Goal: Task Accomplishment & Management: Manage account settings

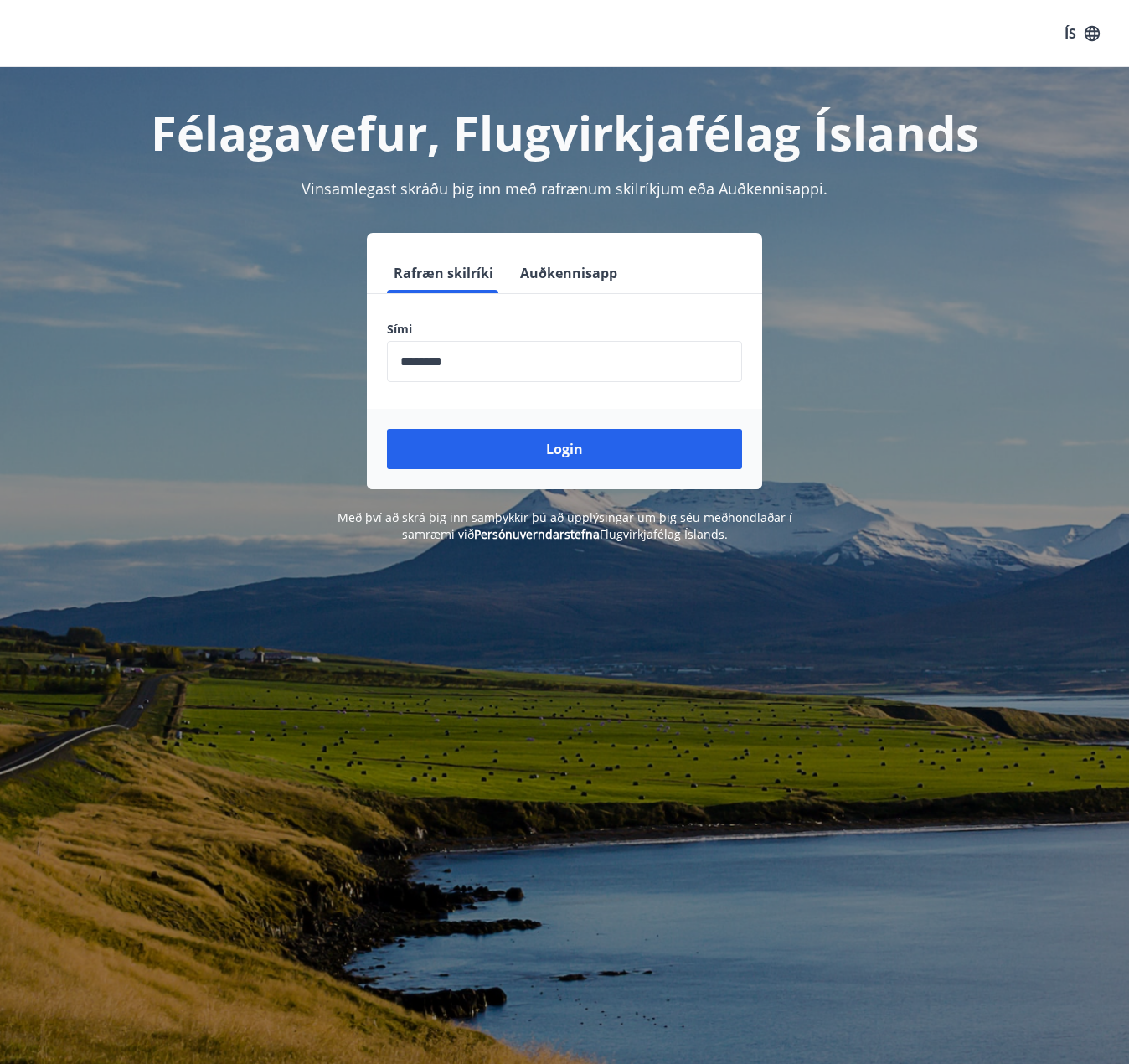
click at [499, 446] on button "Login" at bounding box center [564, 449] width 356 height 41
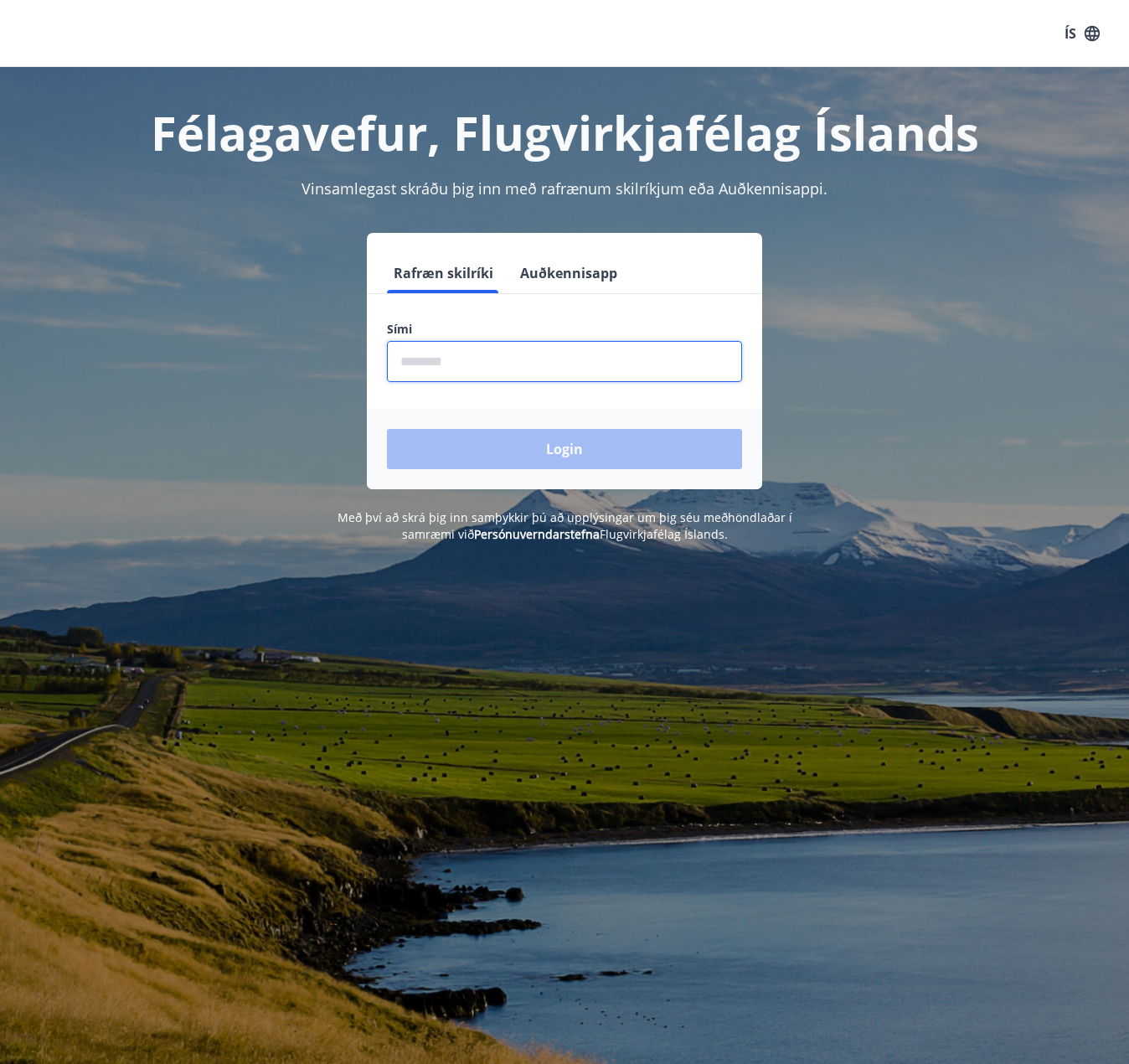
click at [514, 369] on input "phone" at bounding box center [564, 361] width 356 height 41
type input "********"
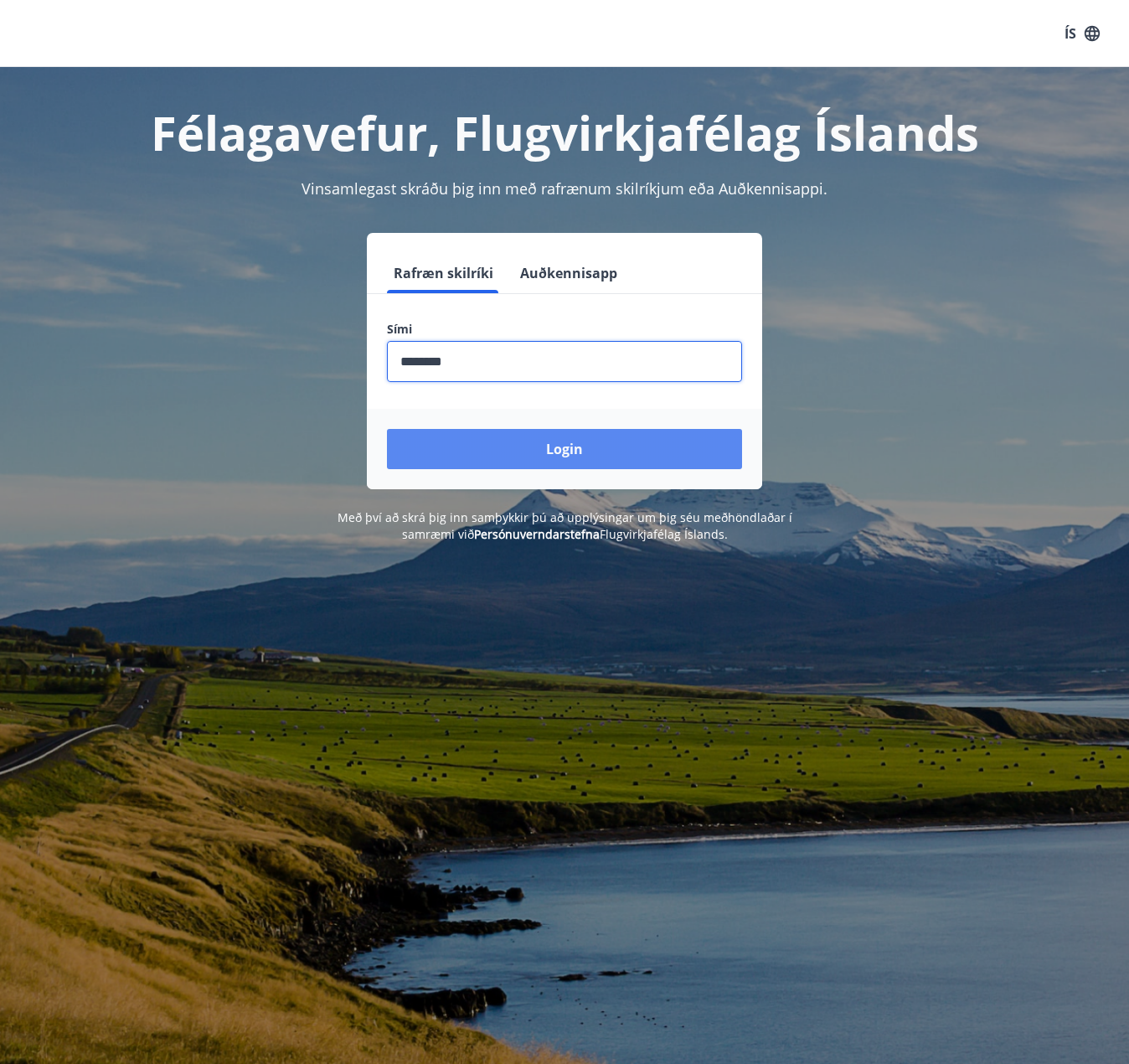
click at [525, 445] on button "Login" at bounding box center [564, 449] width 356 height 41
